Goal: Task Accomplishment & Management: Manage account settings

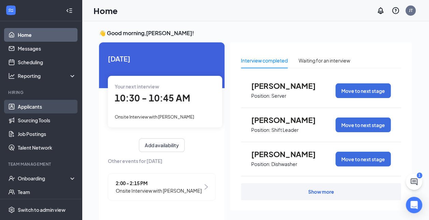
click at [38, 109] on link "Applicants" at bounding box center [47, 107] width 58 height 14
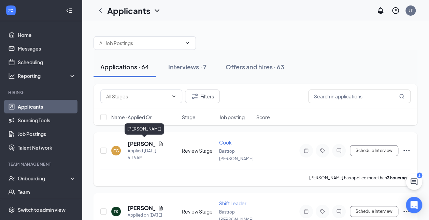
click at [138, 143] on h5 "[PERSON_NAME]" at bounding box center [142, 144] width 28 height 8
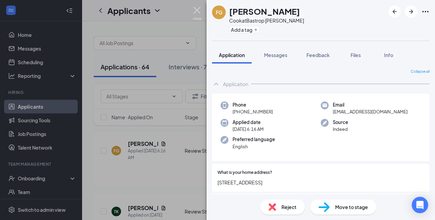
click at [193, 9] on img at bounding box center [197, 13] width 9 height 13
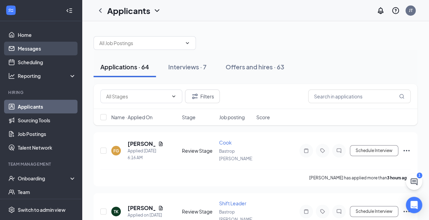
click at [28, 47] on link "Messages" at bounding box center [47, 49] width 58 height 14
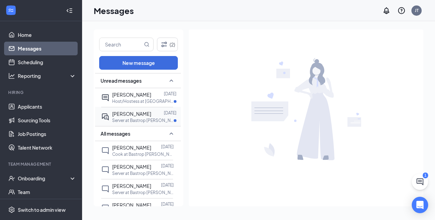
click at [134, 117] on div "[PERSON_NAME]" at bounding box center [131, 114] width 39 height 8
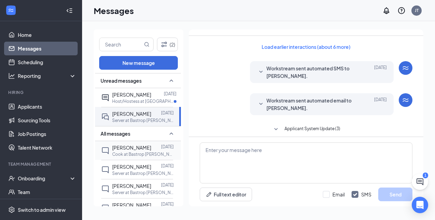
click at [126, 150] on div "[PERSON_NAME]" at bounding box center [131, 148] width 39 height 8
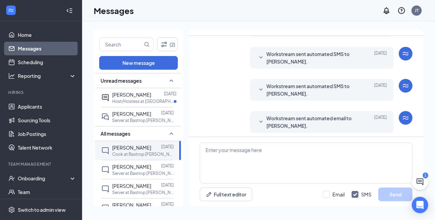
scroll to position [153, 0]
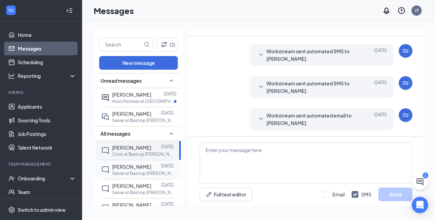
click at [116, 172] on p "Server at Bastrop [PERSON_NAME]" at bounding box center [143, 174] width 62 height 6
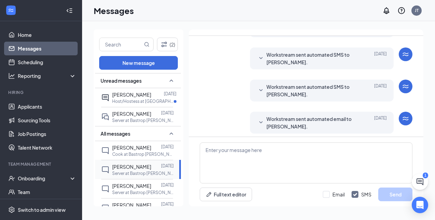
scroll to position [230, 0]
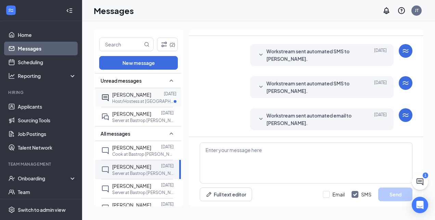
click at [141, 97] on span "[PERSON_NAME]" at bounding box center [131, 95] width 39 height 6
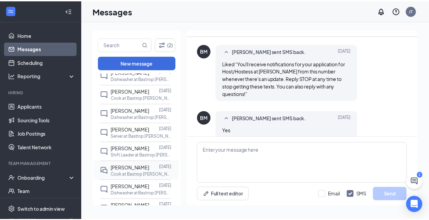
scroll to position [205, 0]
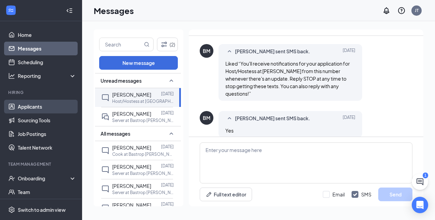
click at [36, 104] on link "Applicants" at bounding box center [47, 107] width 58 height 14
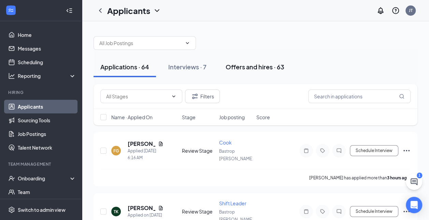
click at [255, 65] on div "Offers and hires · 63" at bounding box center [255, 67] width 59 height 9
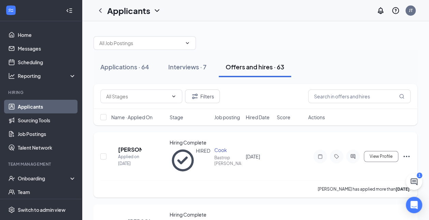
click at [405, 152] on icon "Ellipses" at bounding box center [407, 156] width 8 height 8
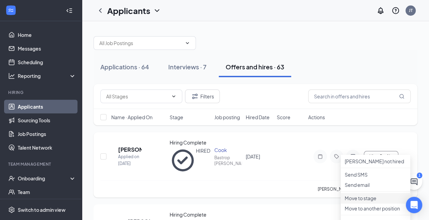
click at [370, 202] on p "Move to stage" at bounding box center [376, 198] width 62 height 7
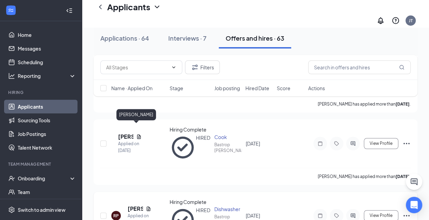
scroll to position [376, 0]
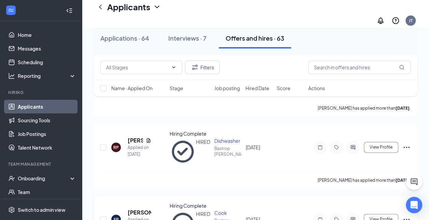
click at [406, 215] on icon "Ellipses" at bounding box center [407, 219] width 8 height 8
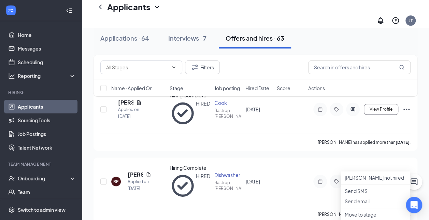
scroll to position [273, 0]
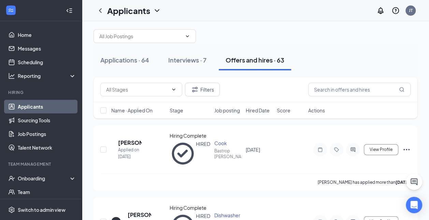
scroll to position [0, 0]
